Goal: Find specific fact: Find specific fact

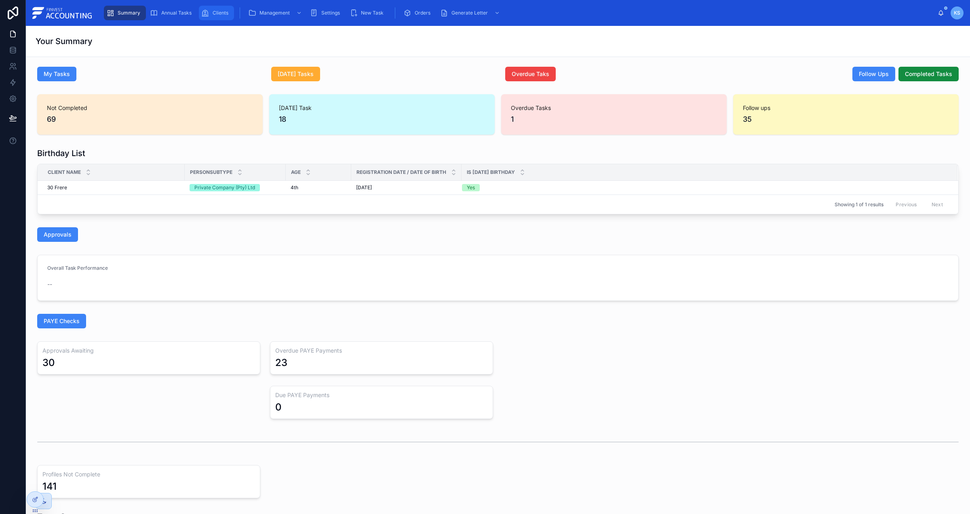
click at [213, 11] on span "Clients" at bounding box center [221, 13] width 16 height 6
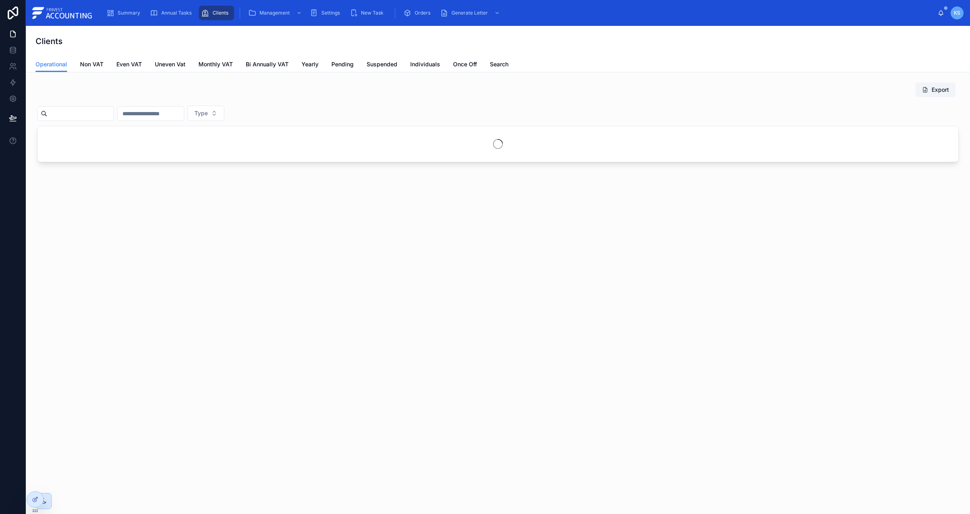
click at [93, 120] on div at bounding box center [75, 113] width 77 height 15
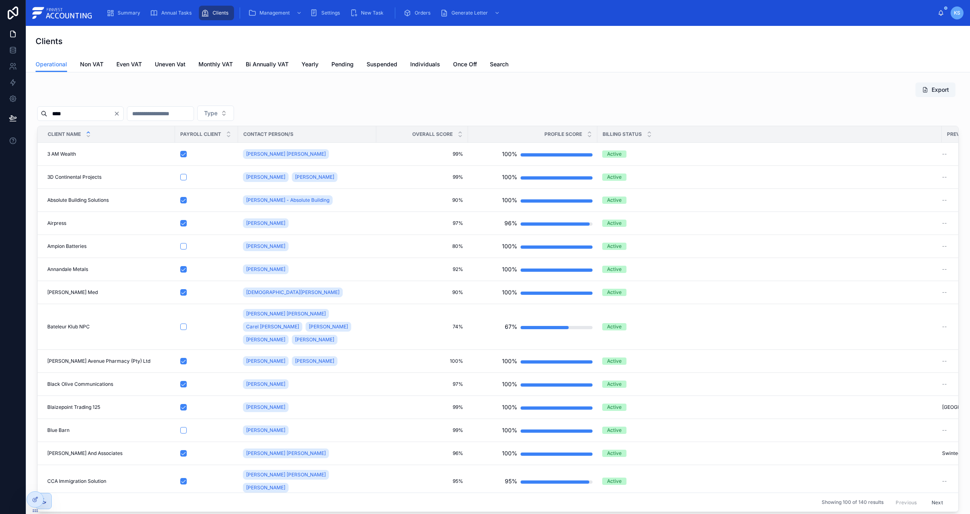
type input "*****"
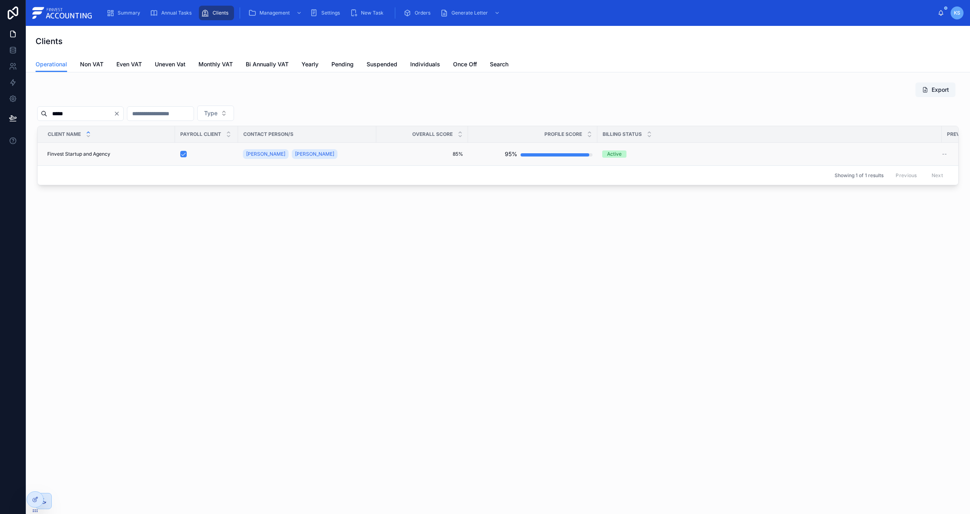
click at [71, 156] on span "Finvest Startup and Agency" at bounding box center [78, 154] width 63 height 6
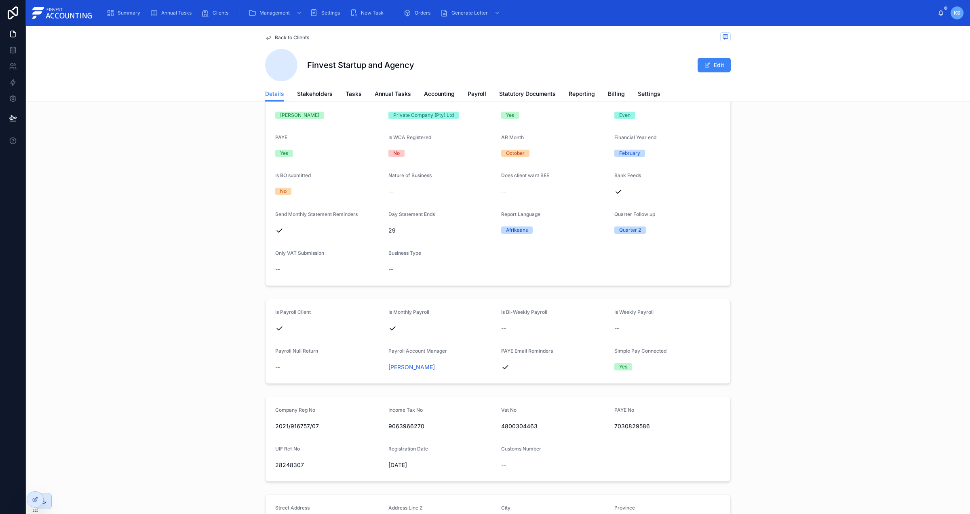
scroll to position [307, 0]
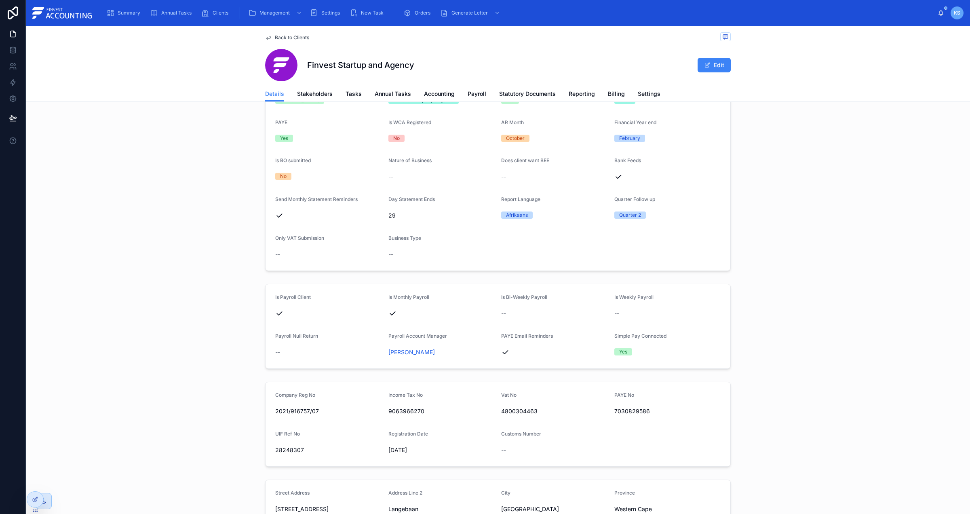
click at [521, 410] on span "4800304463" at bounding box center [554, 411] width 107 height 8
copy span "4800304463"
